Goal: Task Accomplishment & Management: Complete application form

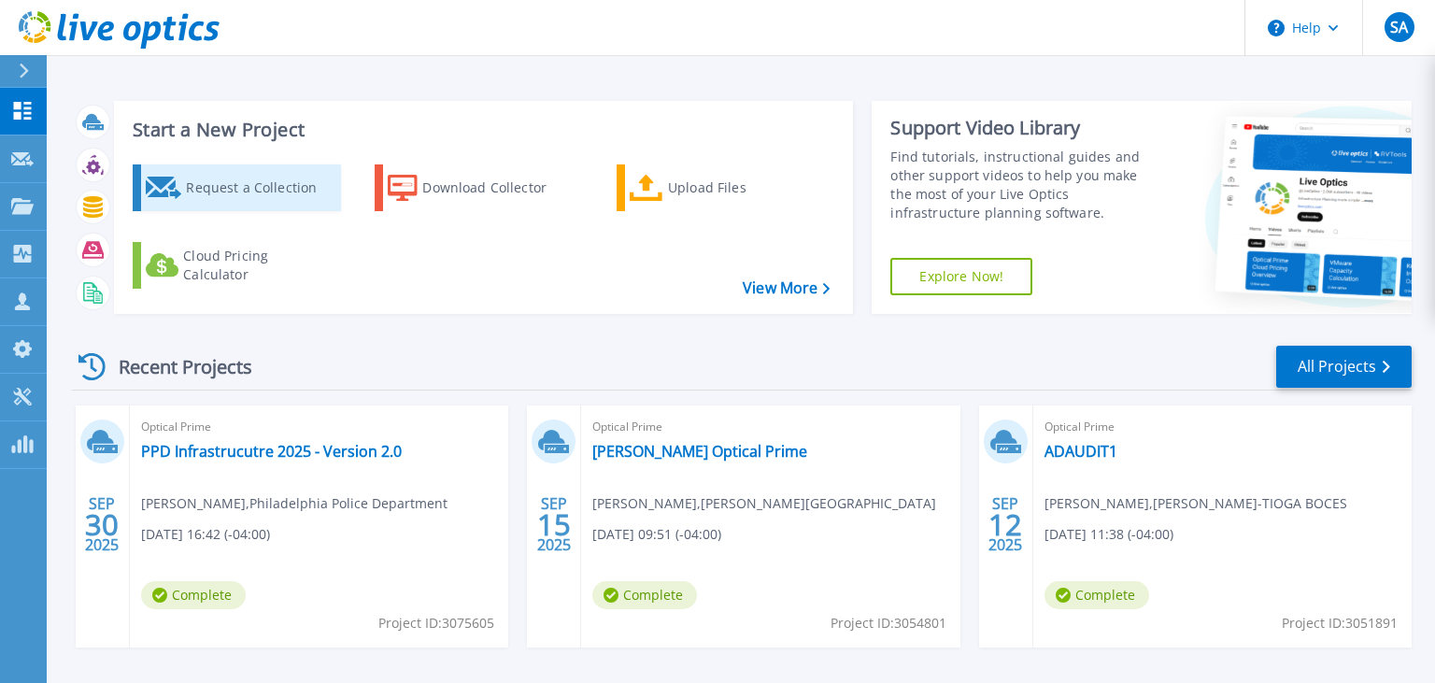
click at [280, 196] on div "Request a Collection" at bounding box center [260, 187] width 149 height 37
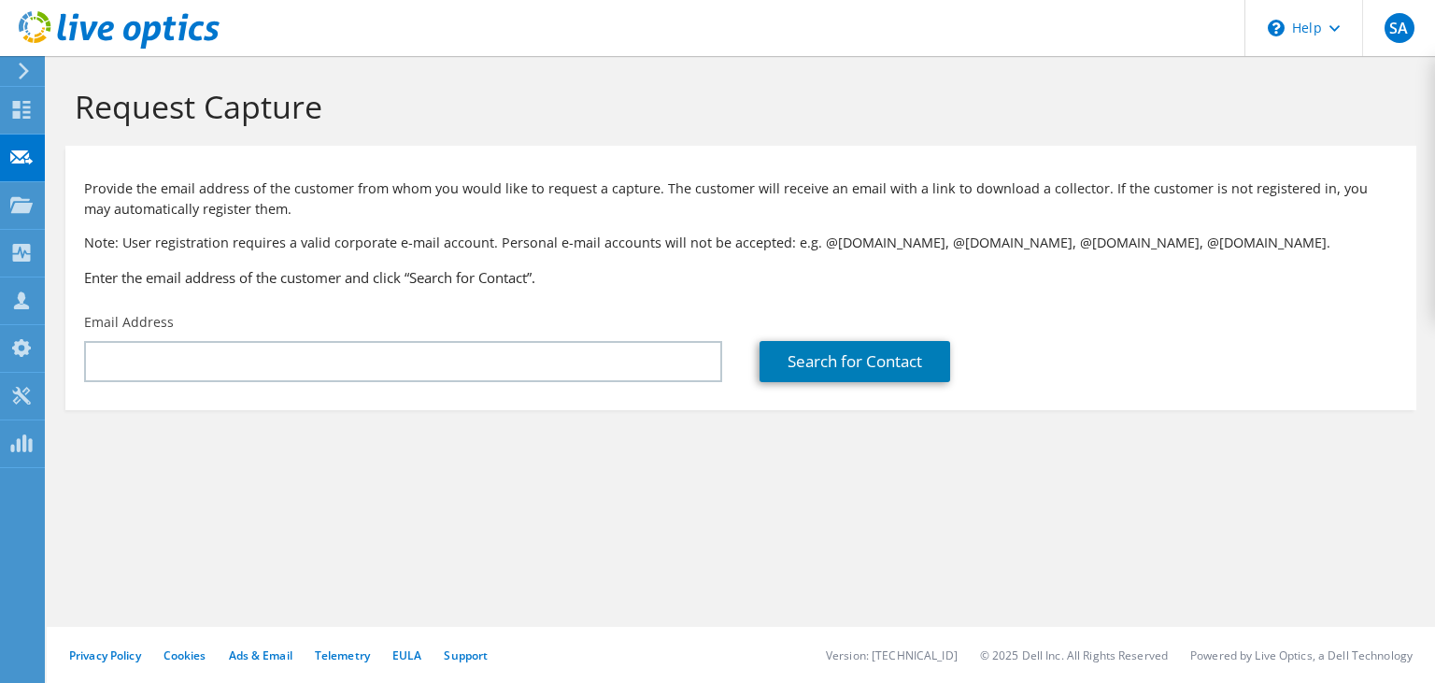
click at [562, 544] on div "Request Capture Provide the email address of the customer from whom you would l…" at bounding box center [741, 369] width 1388 height 627
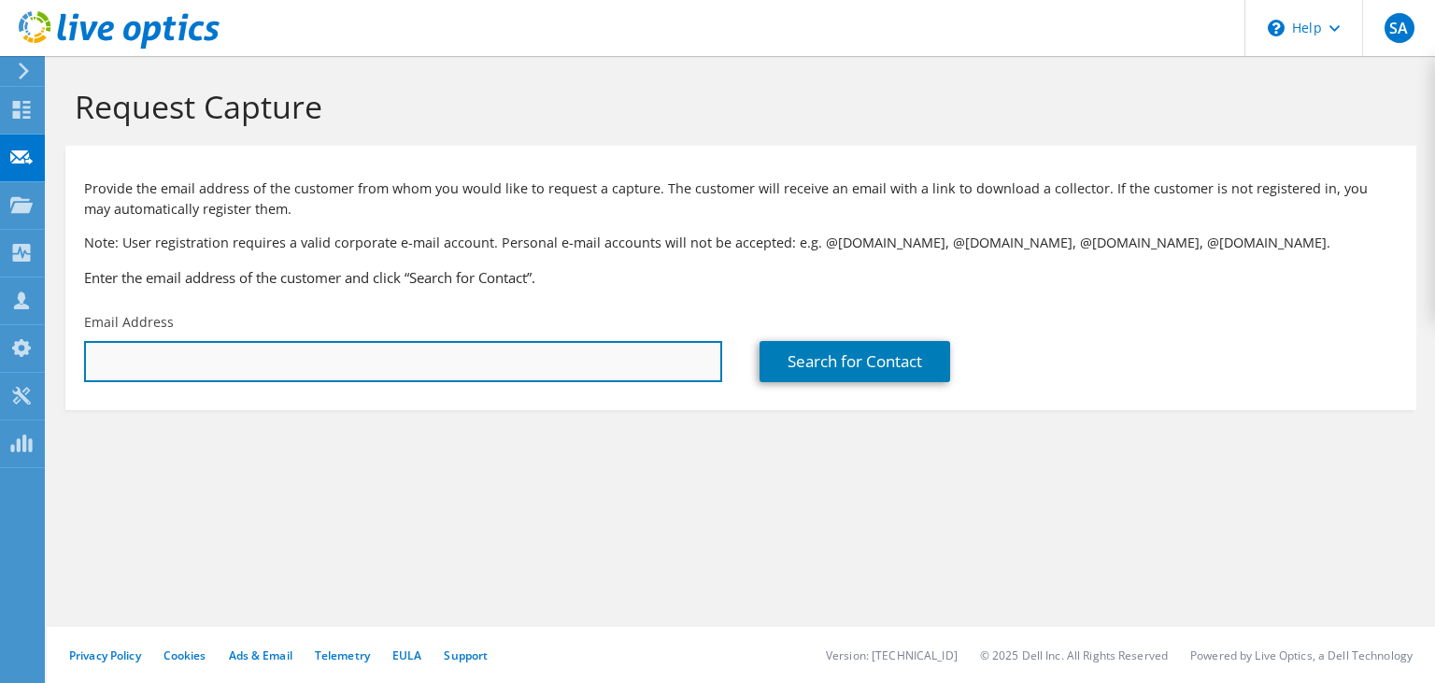
click at [402, 346] on input "text" at bounding box center [403, 361] width 638 height 41
paste input "mgilbert@curtis.com"
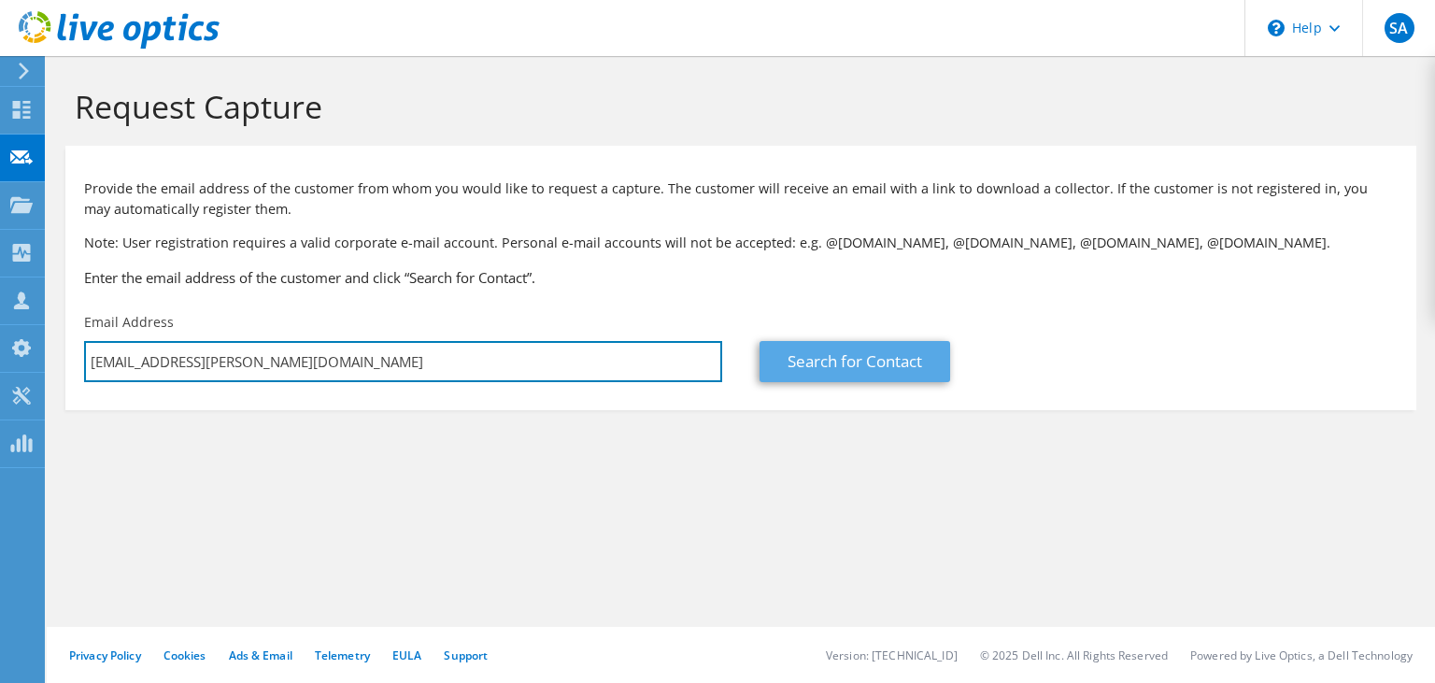
type input "mgilbert@curtis.com"
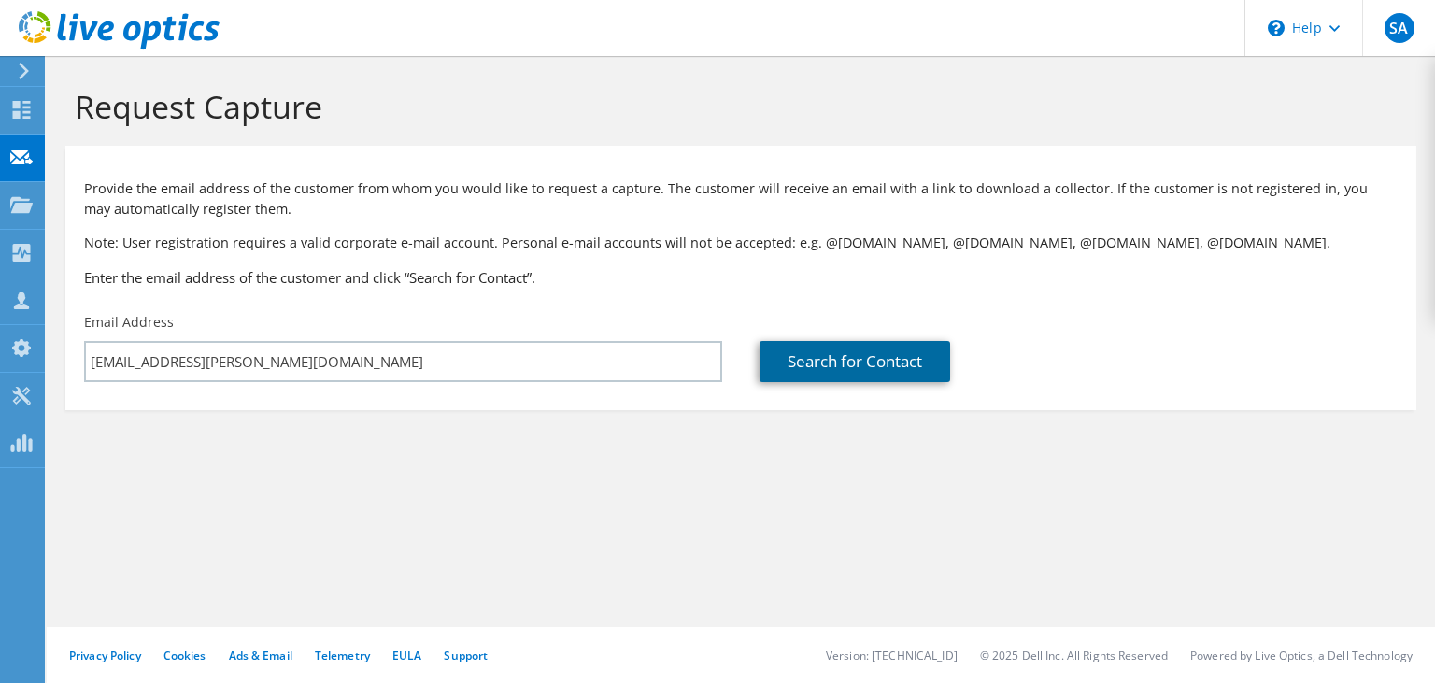
click at [820, 369] on link "Search for Contact" at bounding box center [855, 361] width 191 height 41
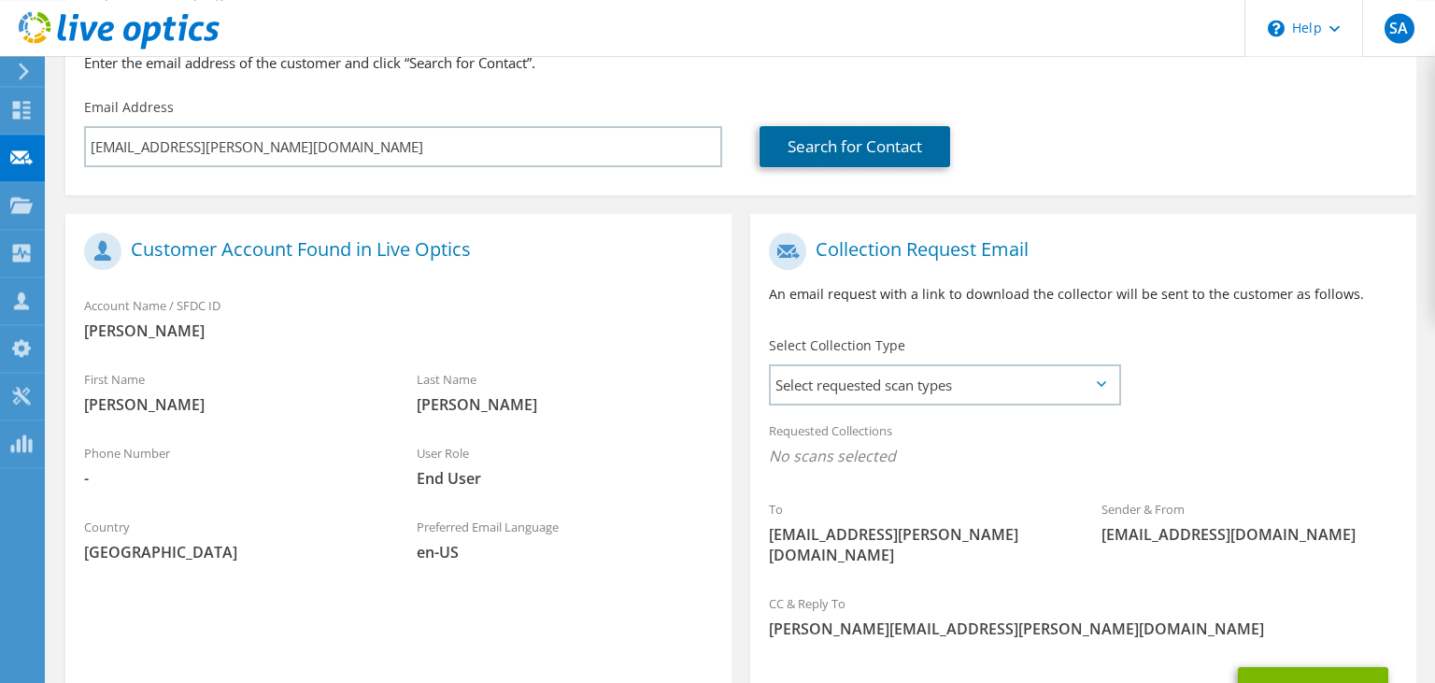
scroll to position [263, 0]
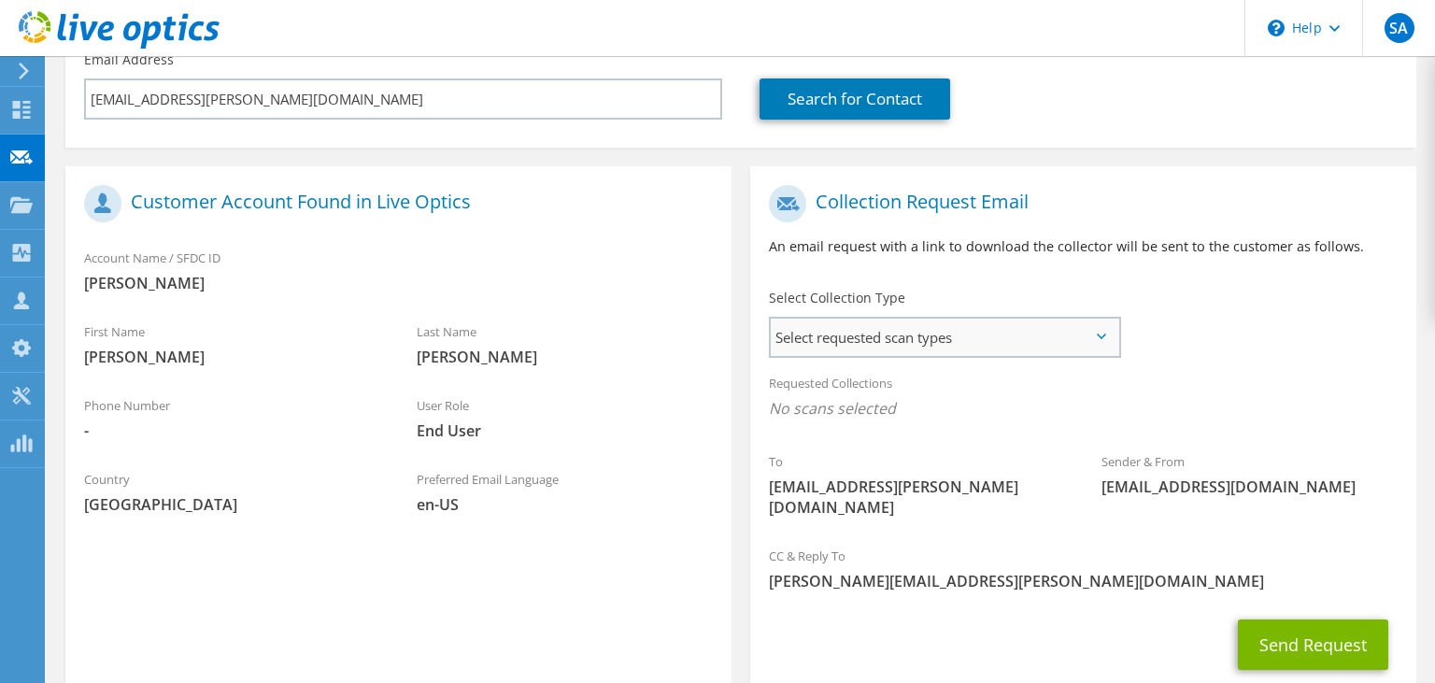
click at [932, 344] on span "Select requested scan types" at bounding box center [945, 337] width 348 height 37
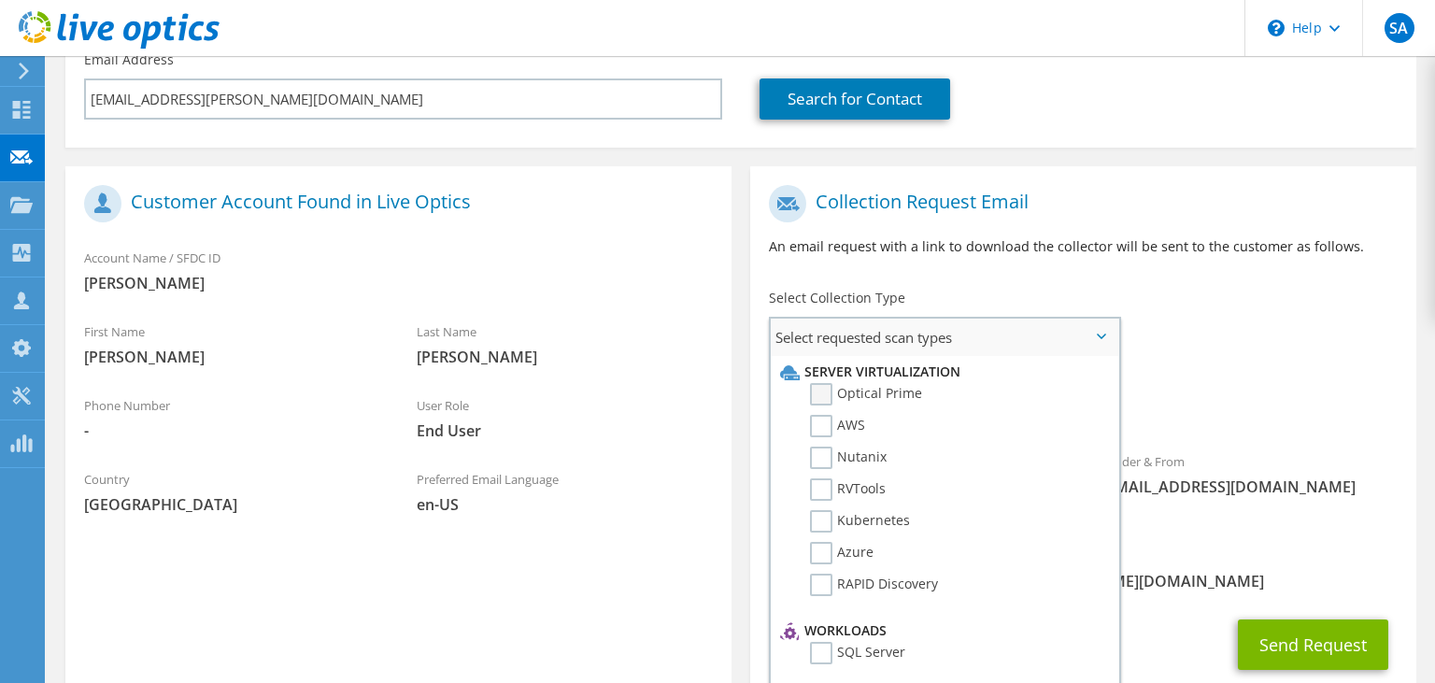
click at [825, 395] on label "Optical Prime" at bounding box center [866, 394] width 112 height 22
click at [0, 0] on input "Optical Prime" at bounding box center [0, 0] width 0 height 0
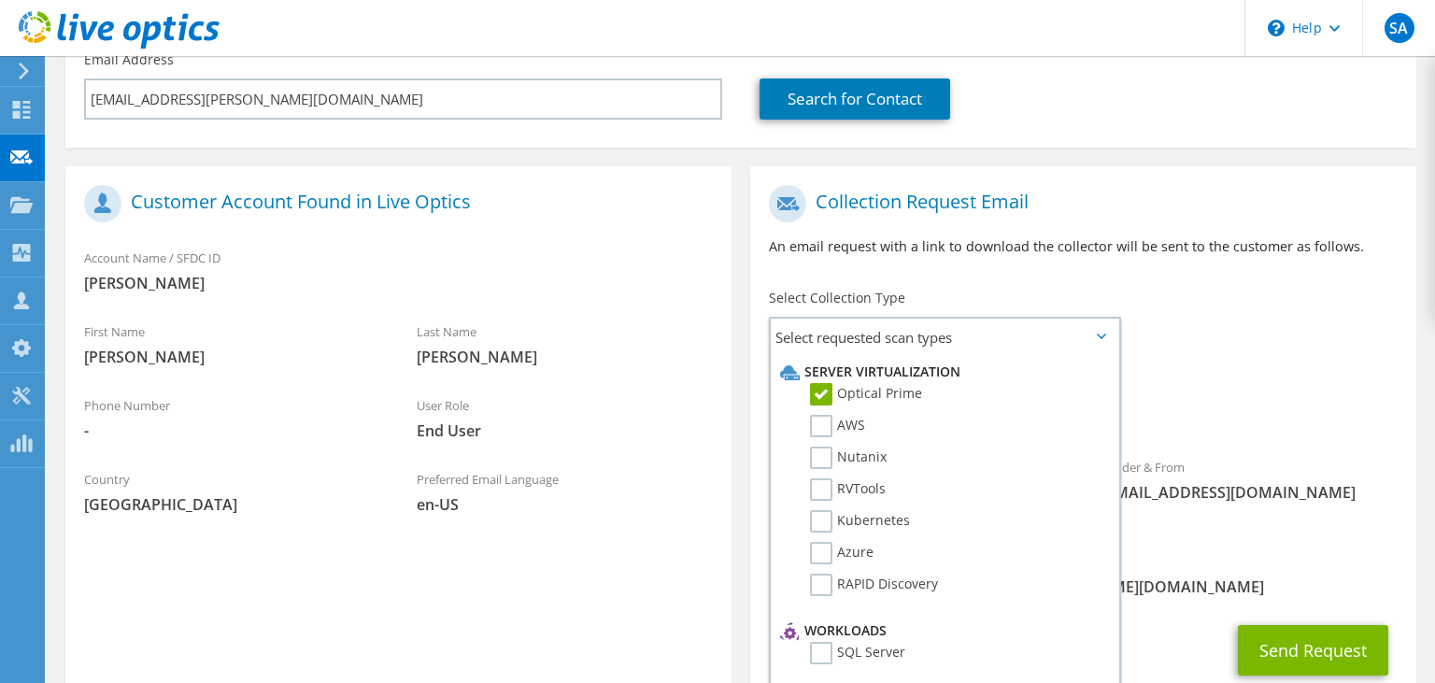
click at [1160, 342] on div "To mgilbert@curtis.com Sender & From liveoptics@liveoptics.com" at bounding box center [1083, 359] width 666 height 366
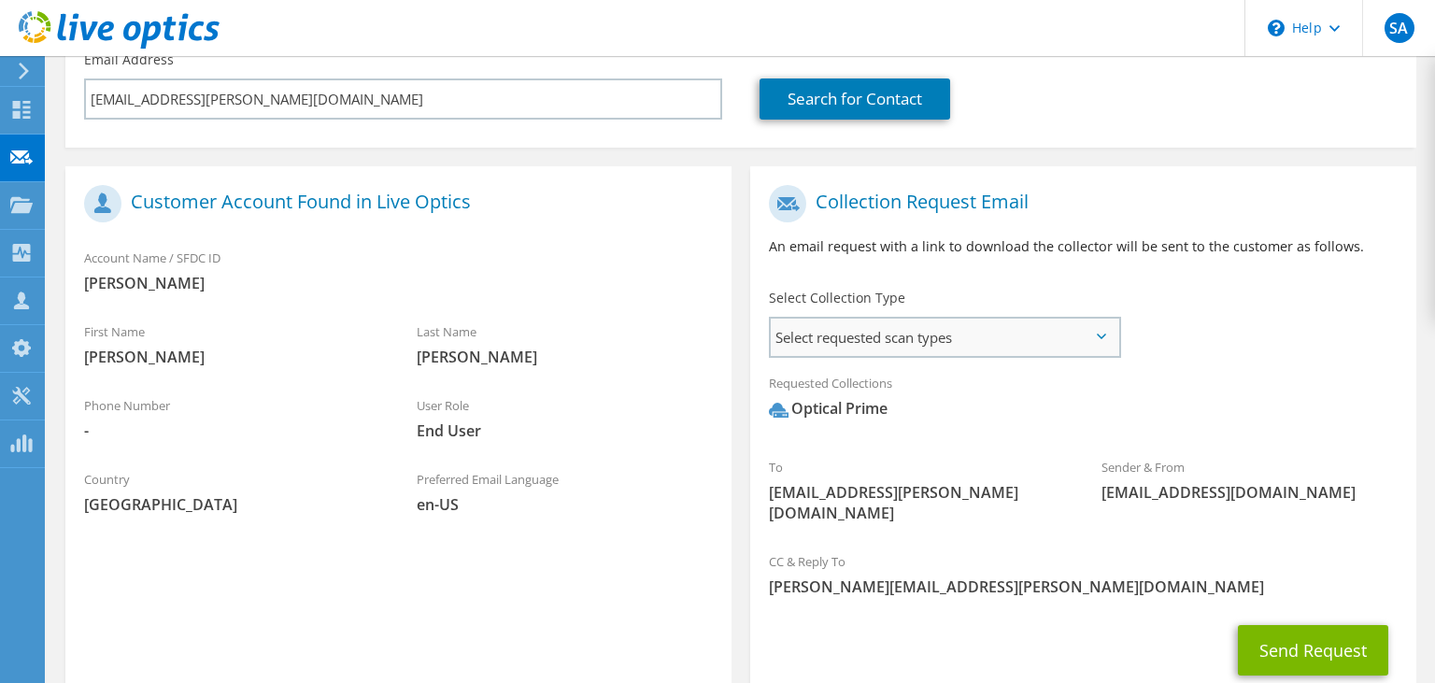
click at [1096, 340] on span "Select requested scan types" at bounding box center [945, 337] width 348 height 37
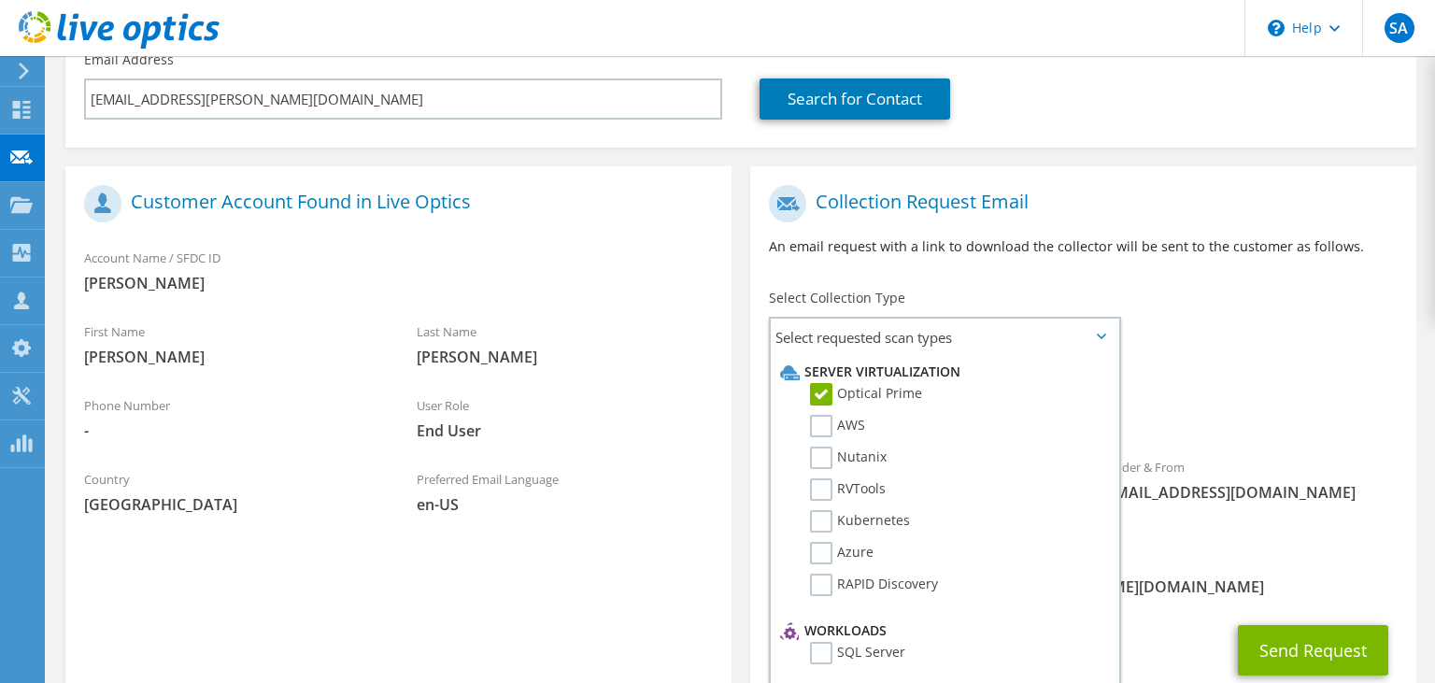
click at [1195, 288] on div "To mgilbert@curtis.com Sender & From liveoptics@liveoptics.com" at bounding box center [1083, 359] width 666 height 366
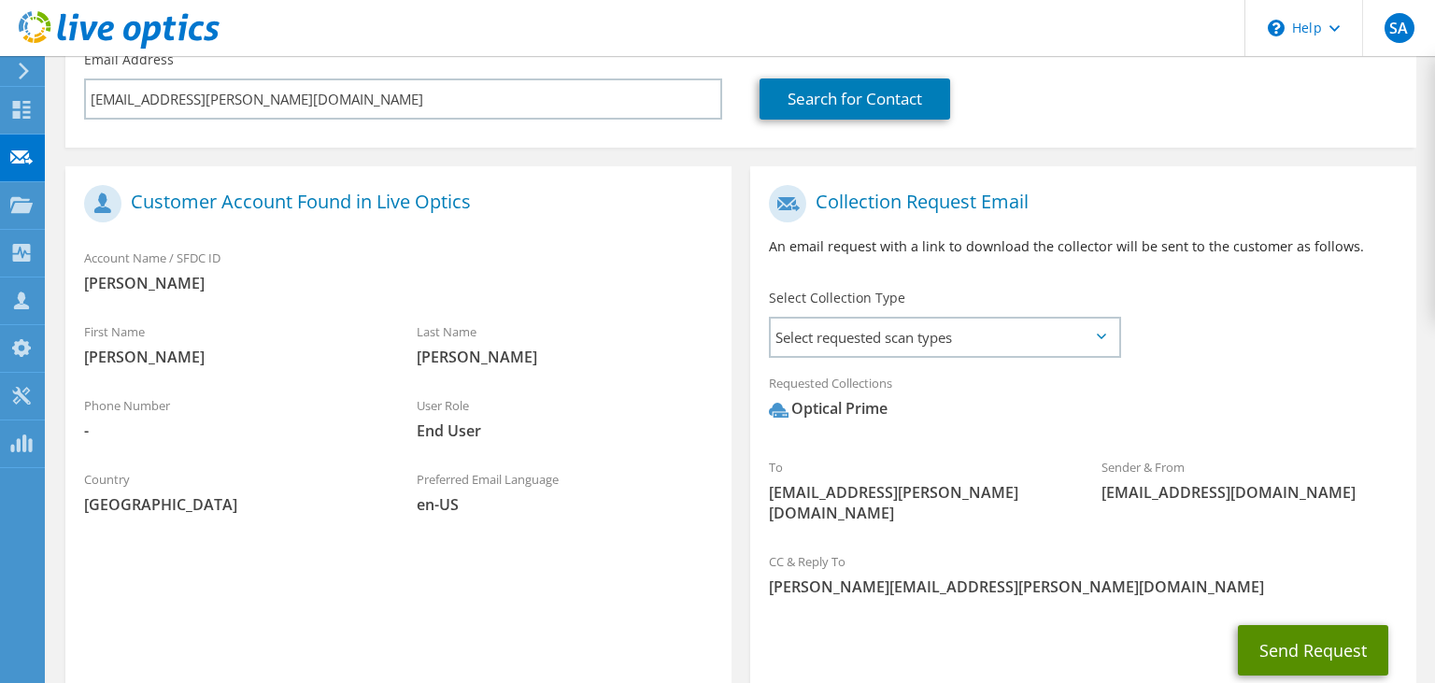
click at [1314, 639] on button "Send Request" at bounding box center [1313, 650] width 150 height 50
